Goal: Information Seeking & Learning: Learn about a topic

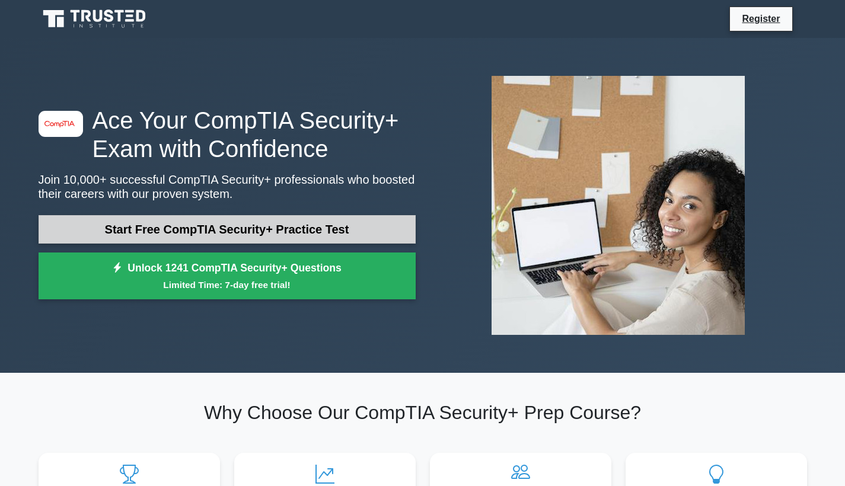
click at [228, 228] on link "Start Free CompTIA Security+ Practice Test" at bounding box center [227, 229] width 377 height 28
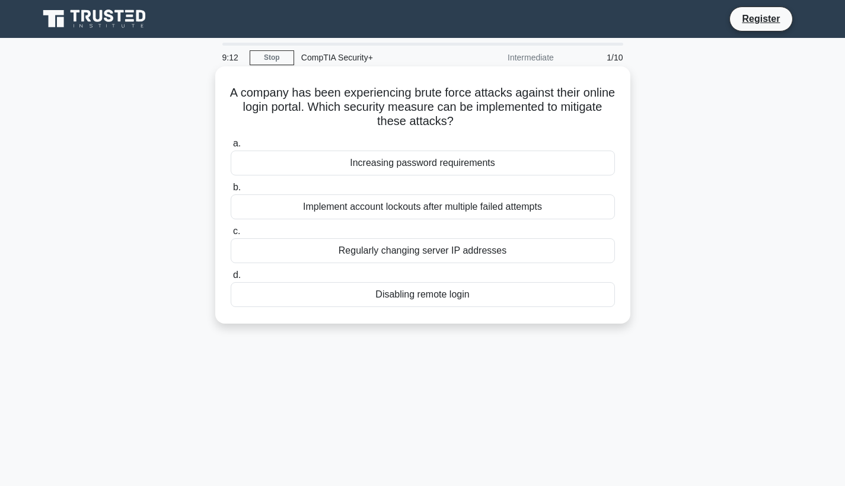
click at [511, 208] on div "Implement account lockouts after multiple failed attempts" at bounding box center [423, 207] width 384 height 25
click at [231, 192] on input "b. Implement account lockouts after multiple failed attempts" at bounding box center [231, 188] width 0 height 8
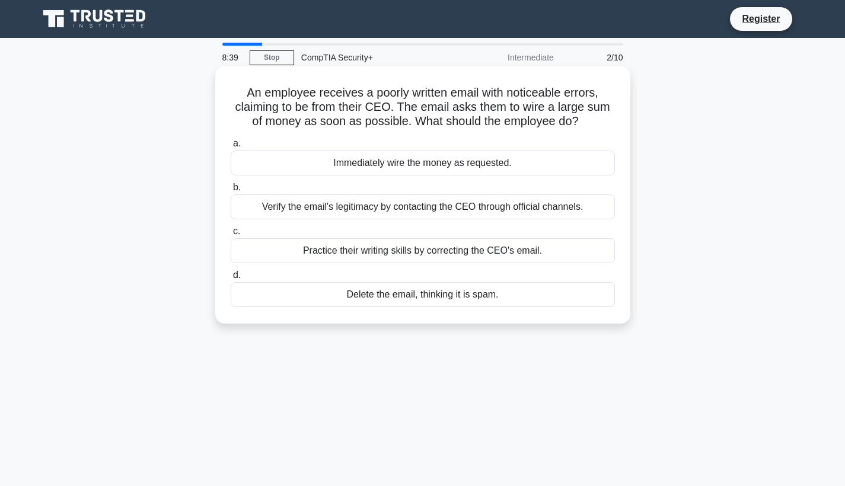
click at [507, 205] on div "Verify the email's legitimacy by contacting the CEO through official channels." at bounding box center [423, 207] width 384 height 25
click at [231, 192] on input "b. Verify the email's legitimacy by contacting the CEO through official channel…" at bounding box center [231, 188] width 0 height 8
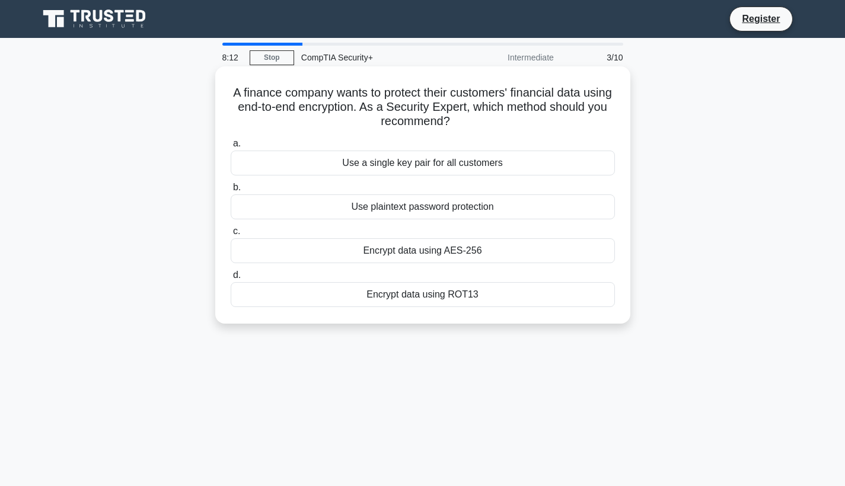
click at [437, 294] on div "Encrypt data using ROT13" at bounding box center [423, 294] width 384 height 25
click at [231, 279] on input "d. Encrypt data using ROT13" at bounding box center [231, 276] width 0 height 8
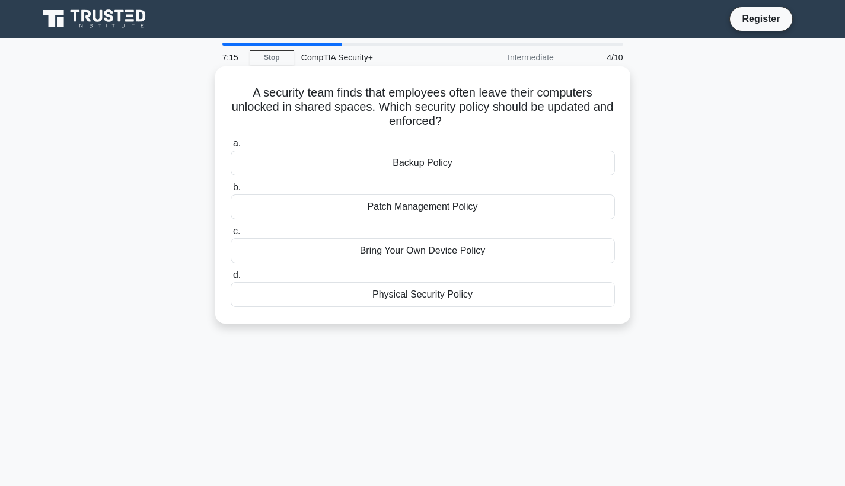
click at [440, 291] on div "Physical Security Policy" at bounding box center [423, 294] width 384 height 25
click at [231, 279] on input "d. Physical Security Policy" at bounding box center [231, 276] width 0 height 8
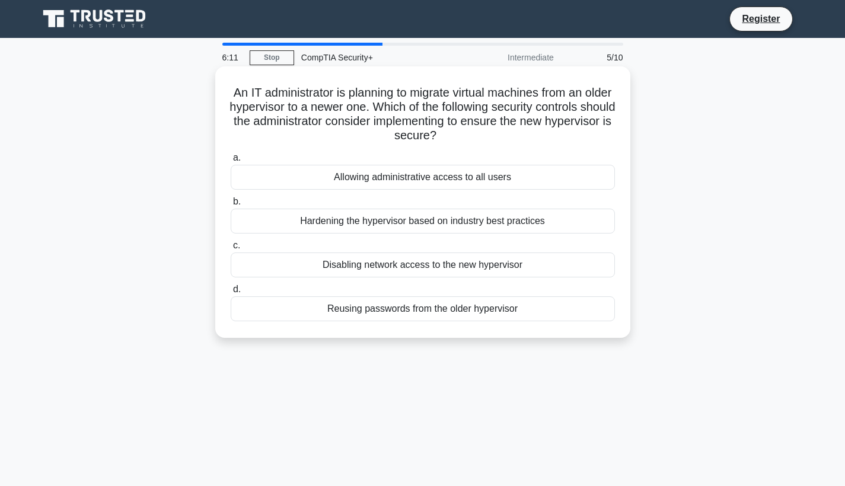
click at [444, 221] on div "Hardening the hypervisor based on industry best practices" at bounding box center [423, 221] width 384 height 25
click at [231, 206] on input "b. Hardening the hypervisor based on industry best practices" at bounding box center [231, 202] width 0 height 8
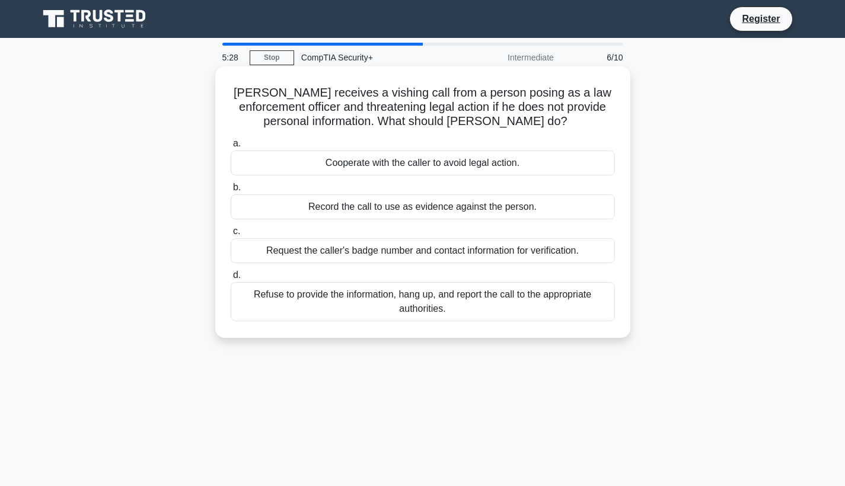
click at [427, 256] on div "Request the caller's badge number and contact information for verification." at bounding box center [423, 250] width 384 height 25
click at [231, 235] on input "c. Request the caller's badge number and contact information for verification." at bounding box center [231, 232] width 0 height 8
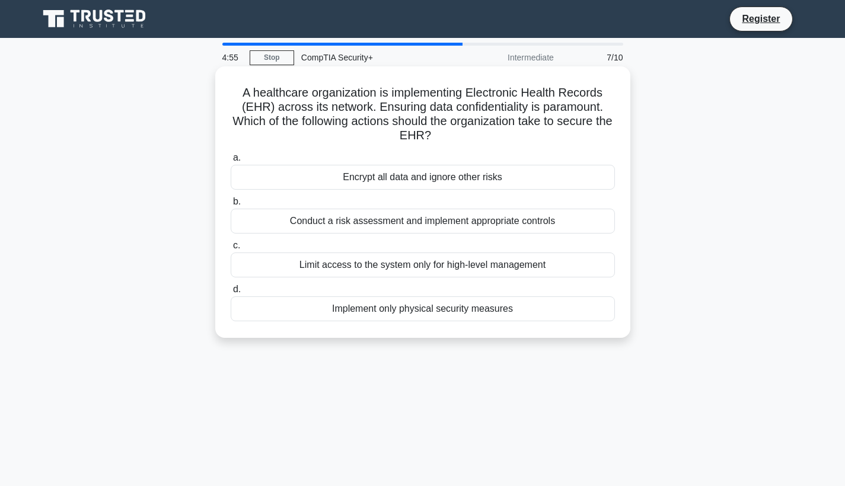
click at [420, 223] on div "Conduct a risk assessment and implement appropriate controls" at bounding box center [423, 221] width 384 height 25
click at [231, 206] on input "b. Conduct a risk assessment and implement appropriate controls" at bounding box center [231, 202] width 0 height 8
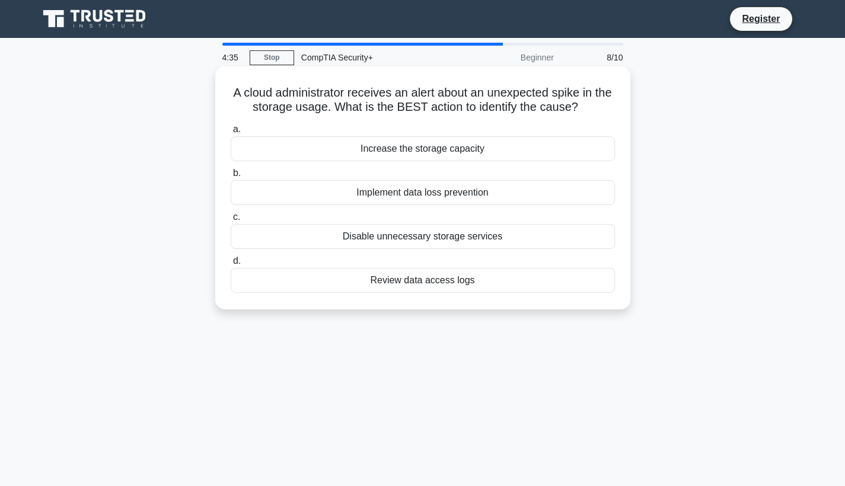
click at [406, 281] on div "Review data access logs" at bounding box center [423, 280] width 384 height 25
click at [231, 265] on input "d. Review data access logs" at bounding box center [231, 261] width 0 height 8
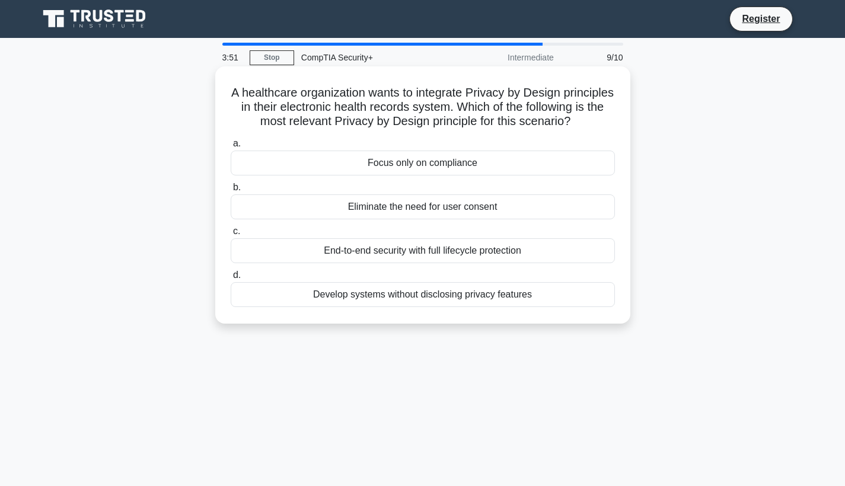
click at [413, 250] on div "End-to-end security with full lifecycle protection" at bounding box center [423, 250] width 384 height 25
click at [231, 235] on input "c. End-to-end security with full lifecycle protection" at bounding box center [231, 232] width 0 height 8
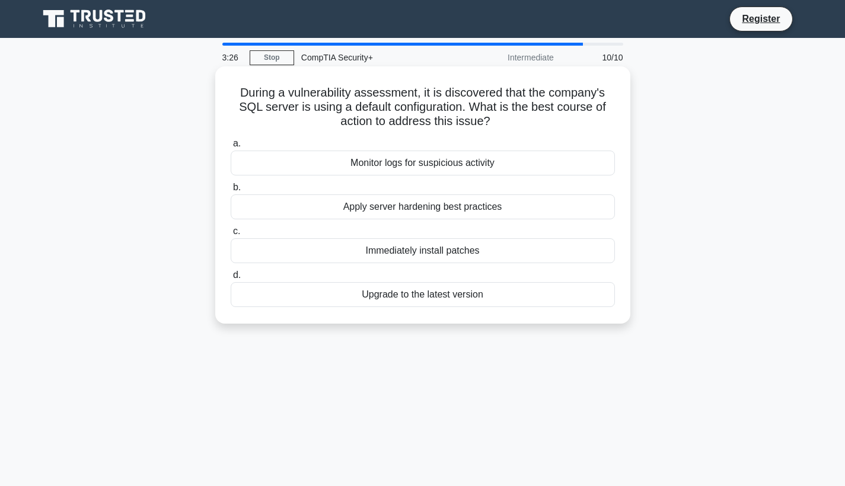
click at [422, 208] on div "Apply server hardening best practices" at bounding box center [423, 207] width 384 height 25
click at [231, 192] on input "b. Apply server hardening best practices" at bounding box center [231, 188] width 0 height 8
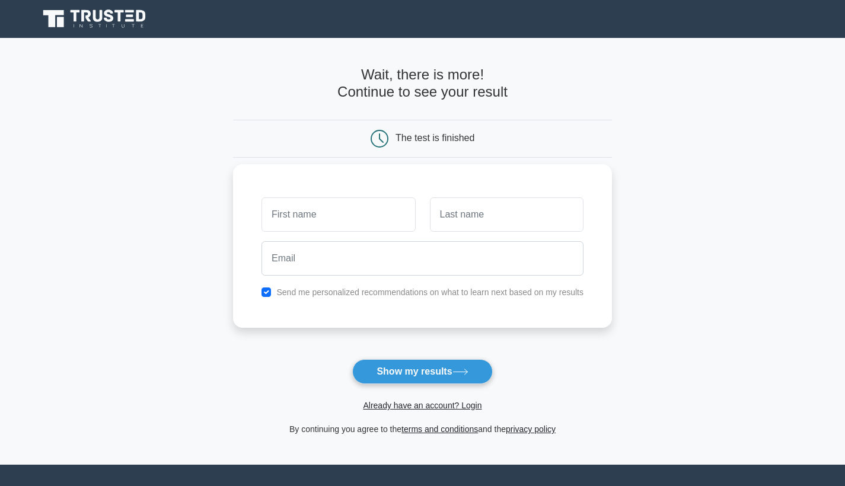
click at [389, 217] on input "text" at bounding box center [339, 215] width 154 height 34
type input "Epsima"
type input "Flavin"
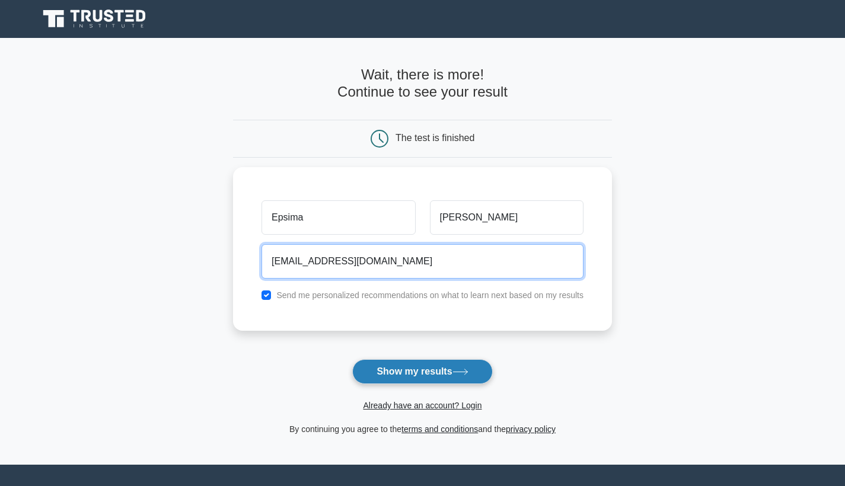
type input "epsimaflavin@gmail.com"
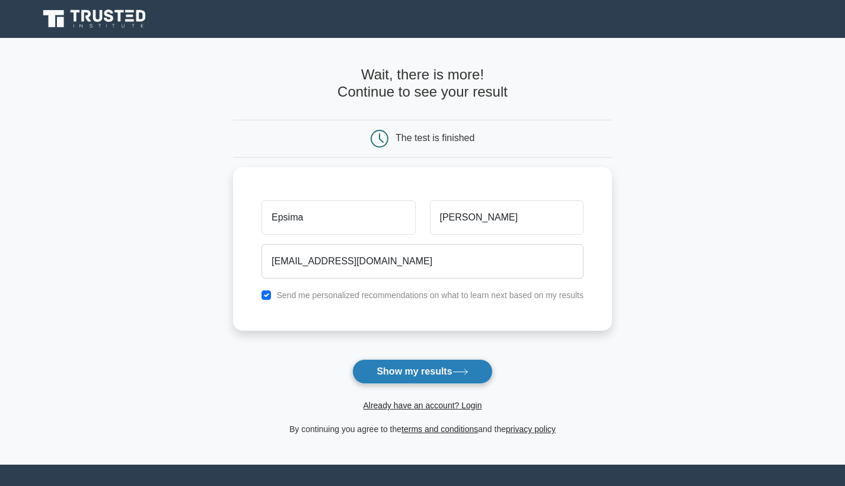
click at [453, 368] on button "Show my results" at bounding box center [422, 371] width 140 height 25
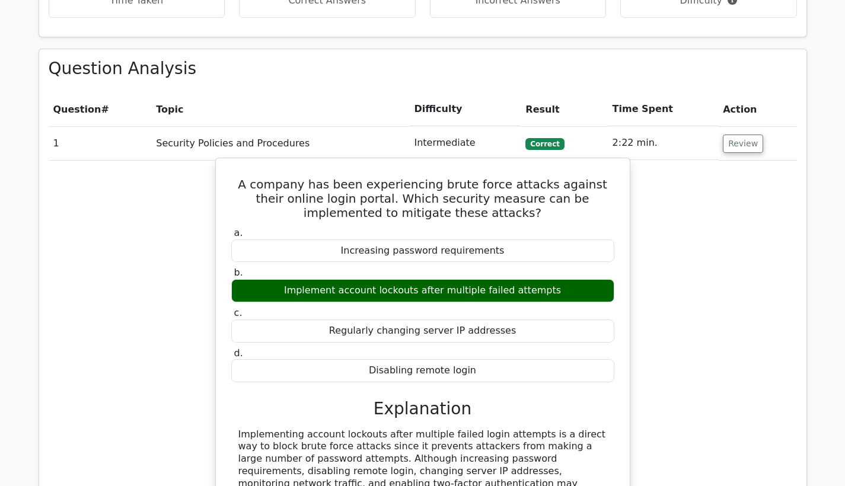
scroll to position [901, 0]
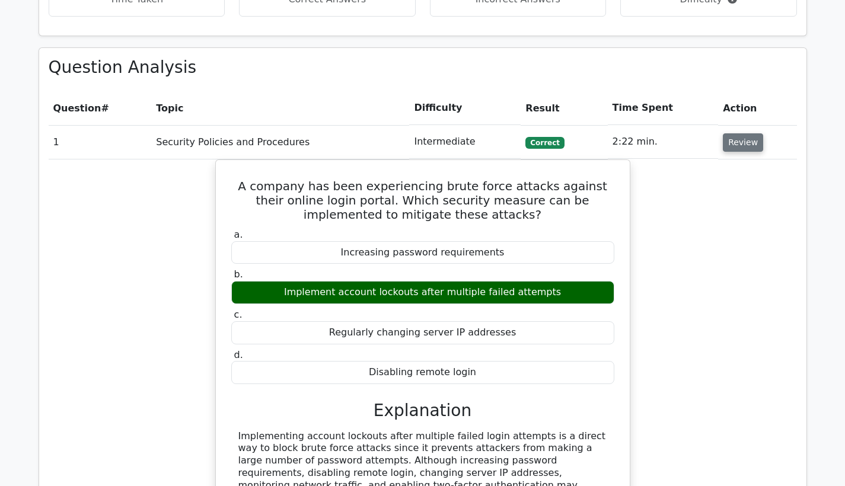
click at [732, 133] on button "Review" at bounding box center [743, 142] width 40 height 18
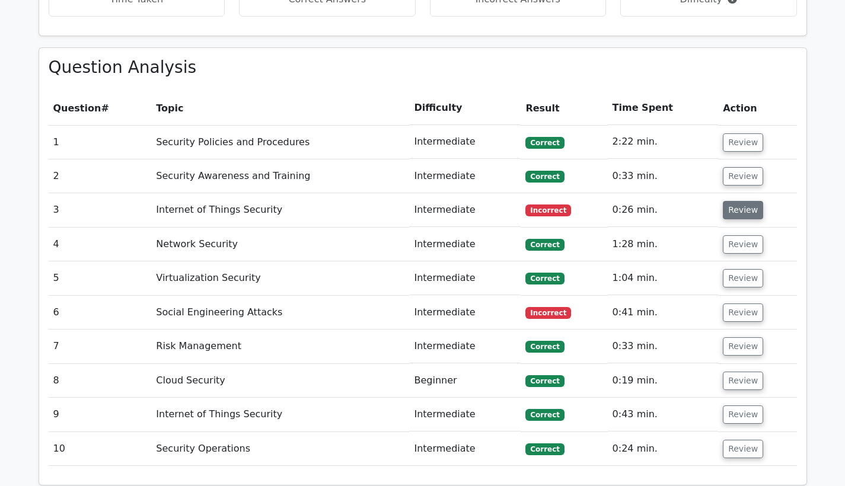
click at [747, 201] on button "Review" at bounding box center [743, 210] width 40 height 18
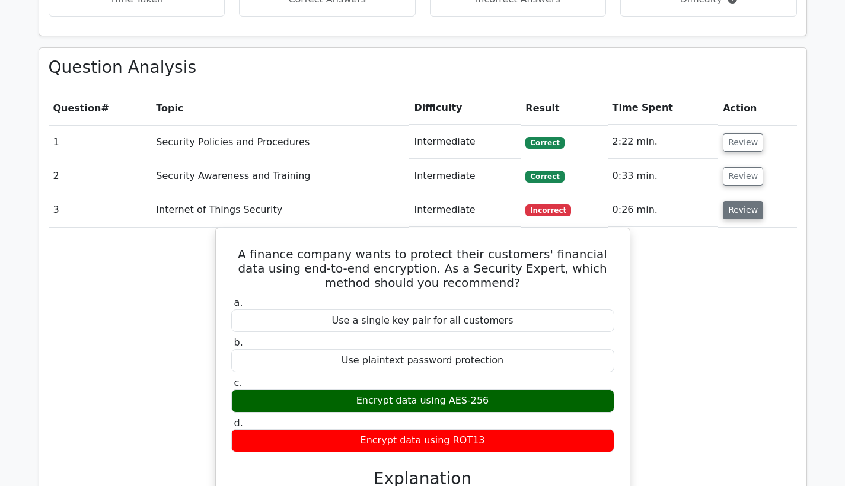
click at [737, 201] on button "Review" at bounding box center [743, 210] width 40 height 18
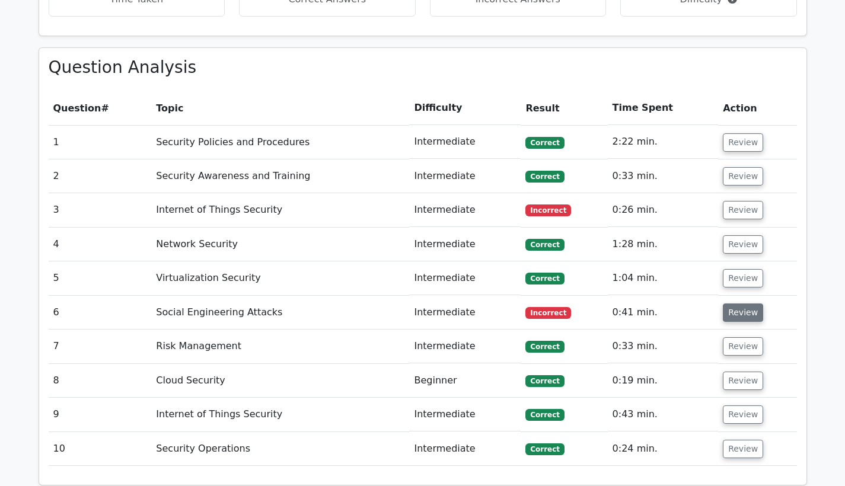
click at [728, 304] on button "Review" at bounding box center [743, 313] width 40 height 18
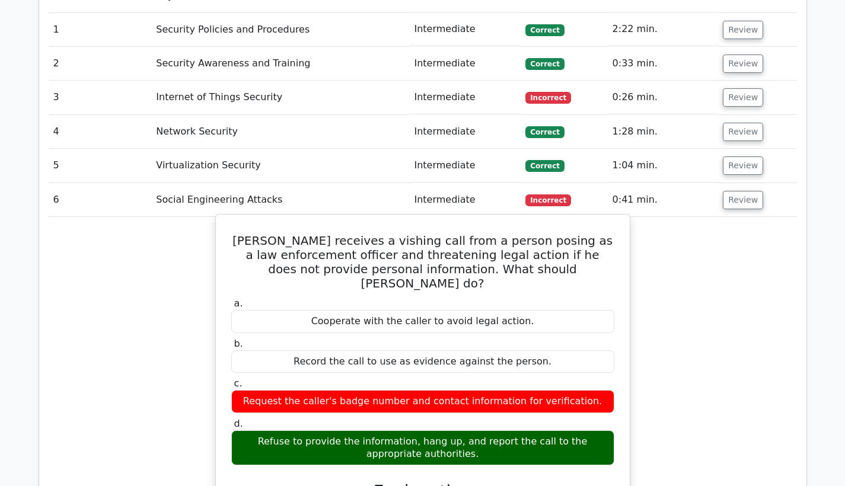
scroll to position [1016, 0]
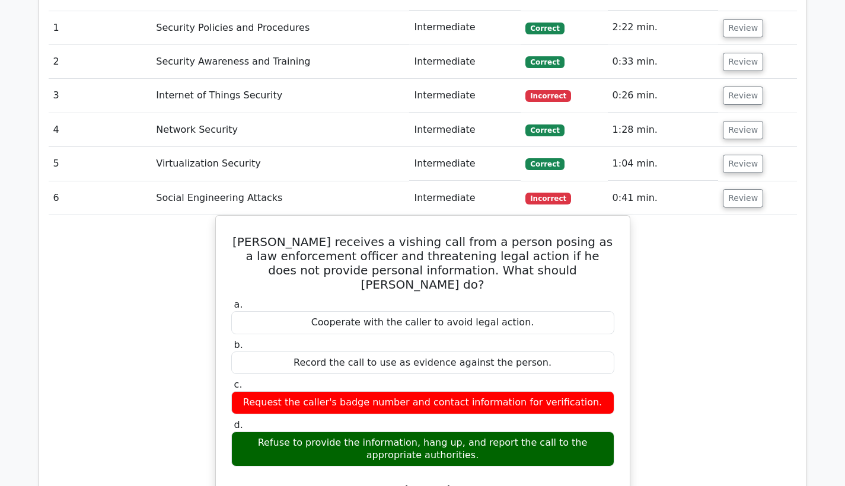
click at [714, 285] on div "John receives a vishing call from a person posing as a law enforcement officer …" at bounding box center [423, 461] width 749 height 493
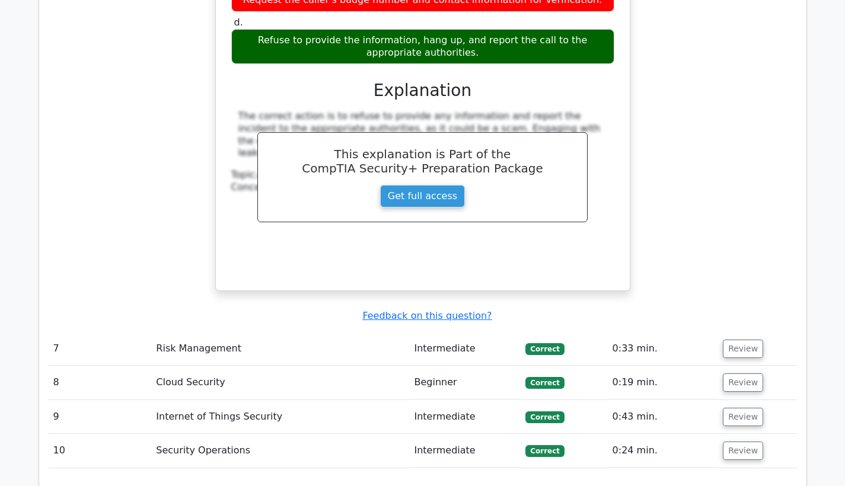
scroll to position [1419, 0]
